Goal: Information Seeking & Learning: Learn about a topic

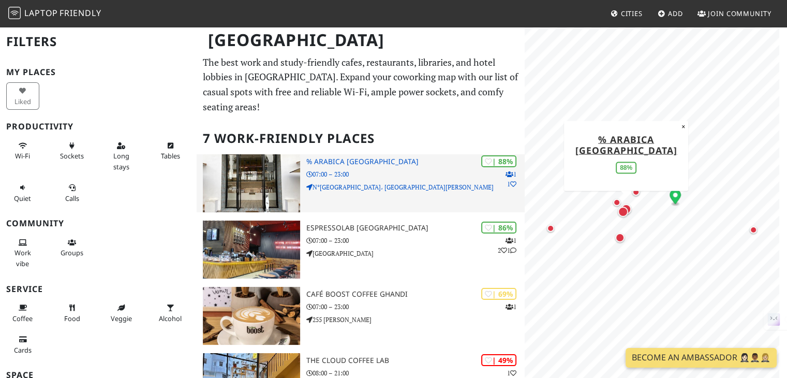
click at [336, 177] on p "07:00 – 23:00" at bounding box center [415, 174] width 219 height 10
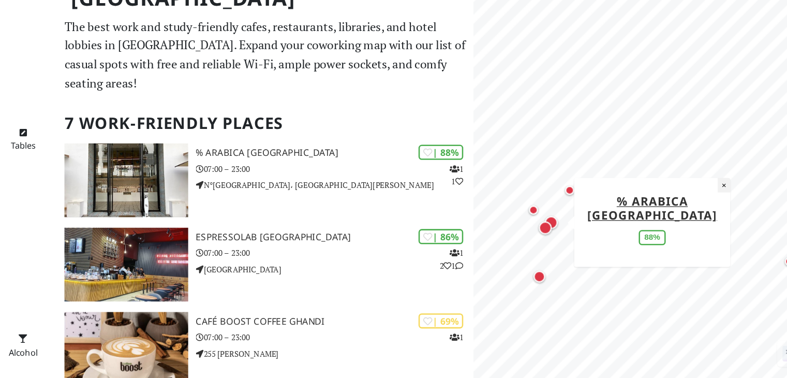
click at [718, 191] on button "×" at bounding box center [721, 186] width 10 height 11
click at [656, 208] on icon "Map marker" at bounding box center [657, 202] width 11 height 14
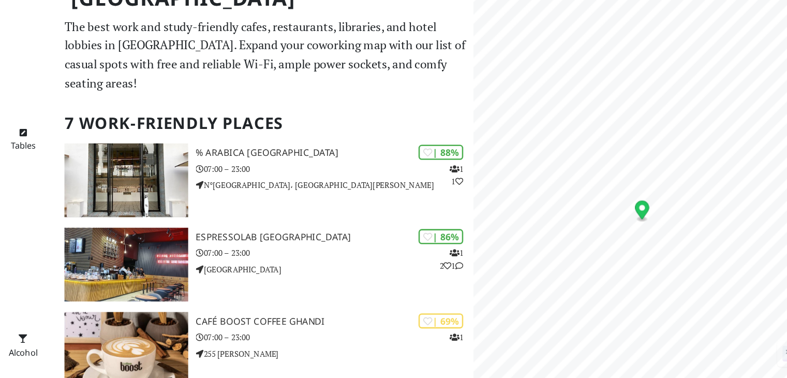
click at [656, 212] on icon "Map marker" at bounding box center [656, 206] width 11 height 14
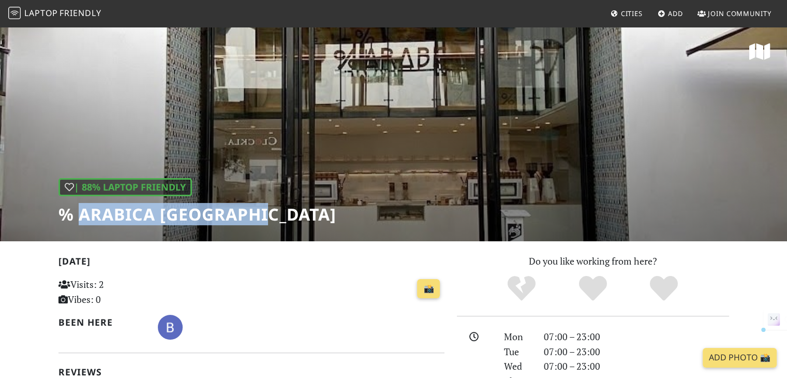
drag, startPoint x: 77, startPoint y: 210, endPoint x: 275, endPoint y: 222, distance: 198.5
click at [275, 222] on div "| 88% Laptop Friendly % Arabica Casablanca" at bounding box center [393, 133] width 787 height 215
copy h1 "Arabica Casablanca"
